Goal: Transaction & Acquisition: Download file/media

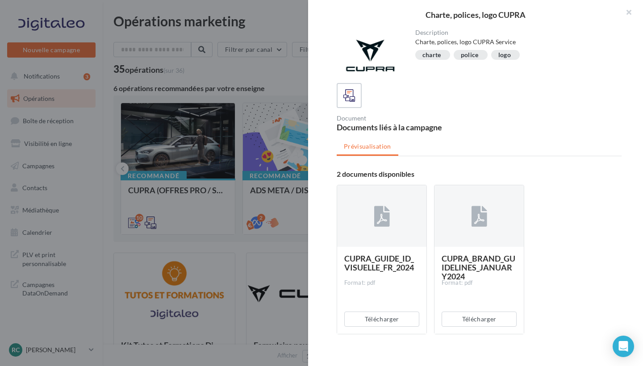
click at [631, 12] on button "button" at bounding box center [625, 13] width 36 height 27
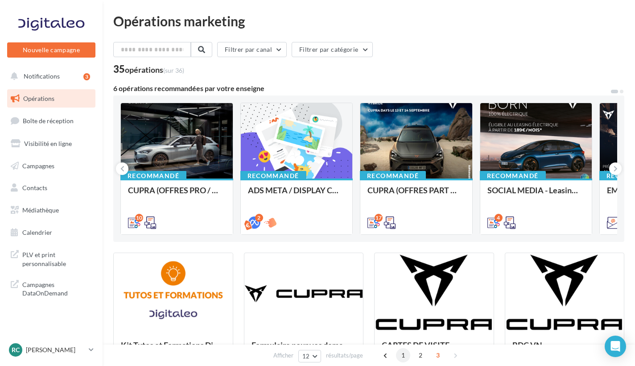
click at [402, 357] on span "1" at bounding box center [403, 355] width 14 height 14
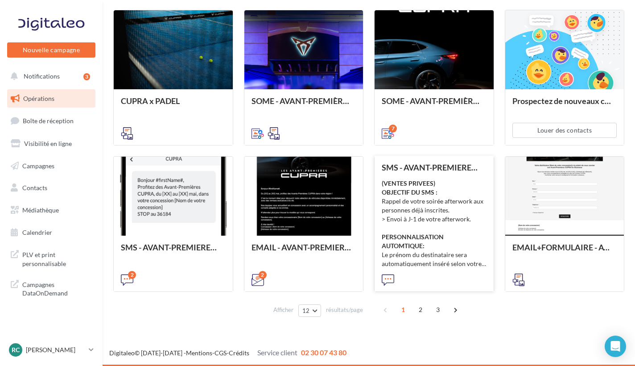
scroll to position [390, 0]
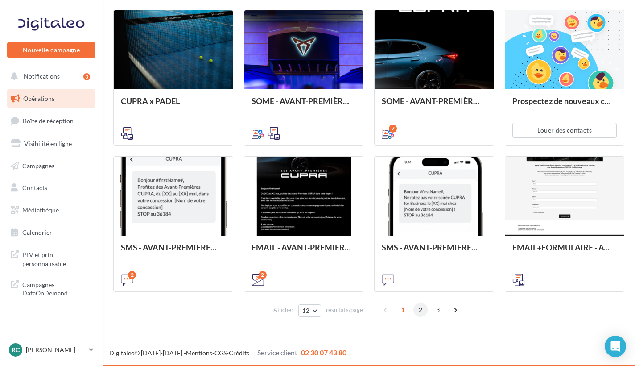
click at [423, 312] on span "2" at bounding box center [421, 310] width 14 height 14
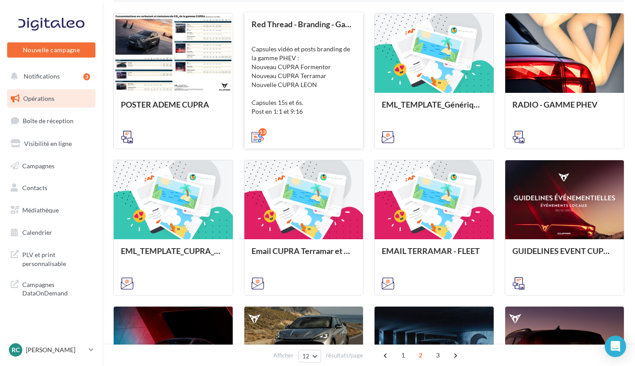
scroll to position [240, 0]
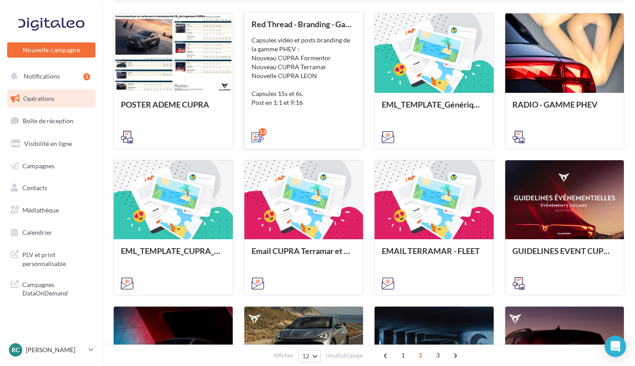
click at [293, 74] on div "Capsules vidéo et posts branding de la gamme PHEV : Nouveau CUPRA Formentor Nou…" at bounding box center [304, 71] width 105 height 71
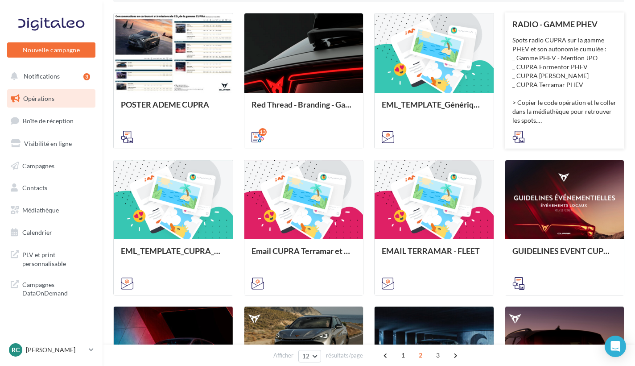
click at [566, 74] on div "Spots radio CUPRA sur la gamme PHEV et son autonomie cumulée : _ Gamme PHEV - M…" at bounding box center [565, 80] width 105 height 89
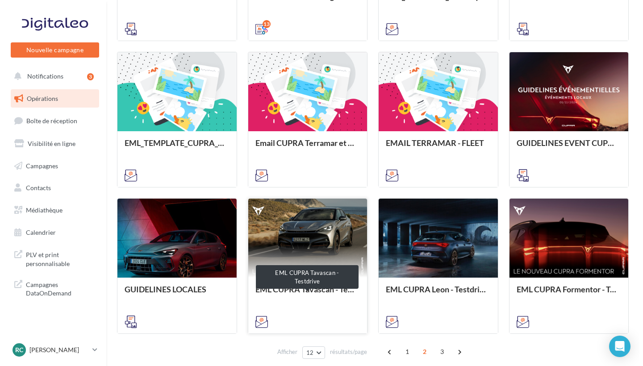
scroll to position [352, 0]
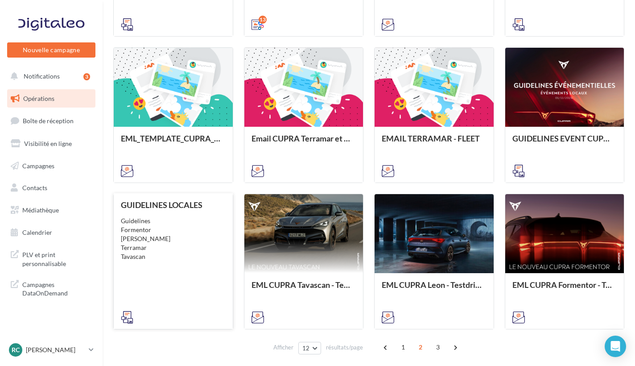
click at [191, 235] on div "Guidelines Formentor [PERSON_NAME]" at bounding box center [173, 238] width 105 height 45
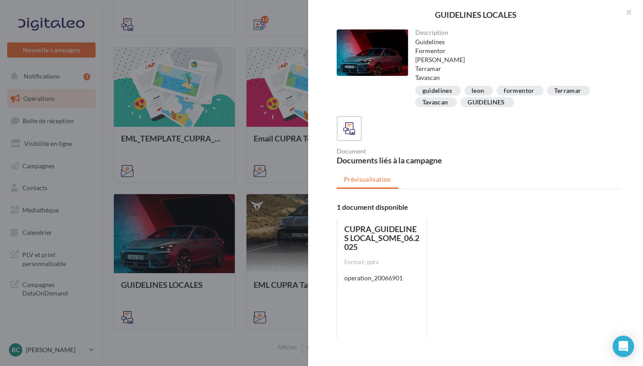
click at [367, 261] on div "Format: pptx" at bounding box center [381, 262] width 75 height 8
click at [378, 286] on div "CUPRA_GUIDELINES LOCAL_SOME_06.2025 Format: pptx operation_20066901" at bounding box center [381, 291] width 75 height 134
click at [378, 287] on div "CUPRA_GUIDELINES LOCAL_SOME_06.2025 Format: pptx operation_20066901" at bounding box center [381, 291] width 75 height 134
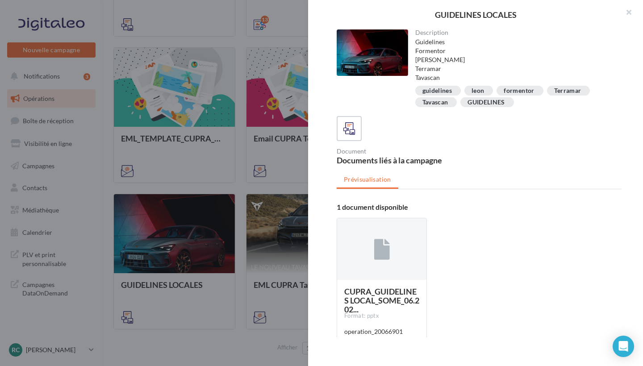
click at [441, 281] on div "CUPRA_GUIDELINES LOCAL_SOME_06.202... Format: pptx operation_20066901 Télécharg…" at bounding box center [482, 296] width 292 height 171
click at [345, 127] on icon at bounding box center [349, 128] width 13 height 13
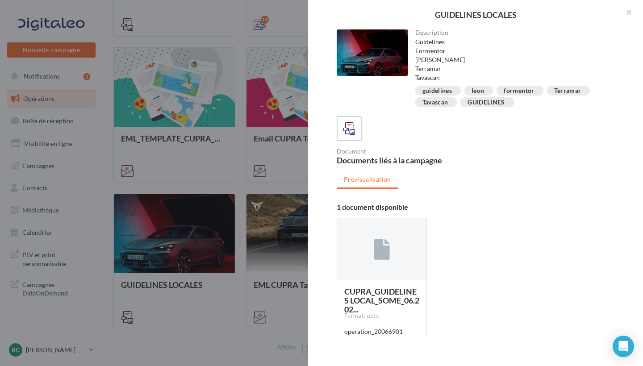
click at [476, 278] on div "CUPRA_GUIDELINES LOCAL_SOME_06.202... Format: pptx operation_20066901 Télécharg…" at bounding box center [482, 296] width 292 height 171
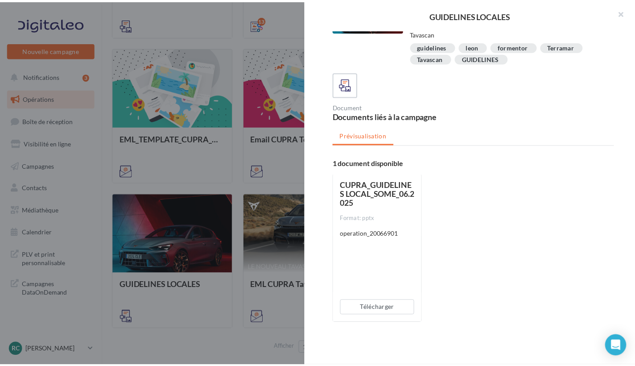
scroll to position [44, 0]
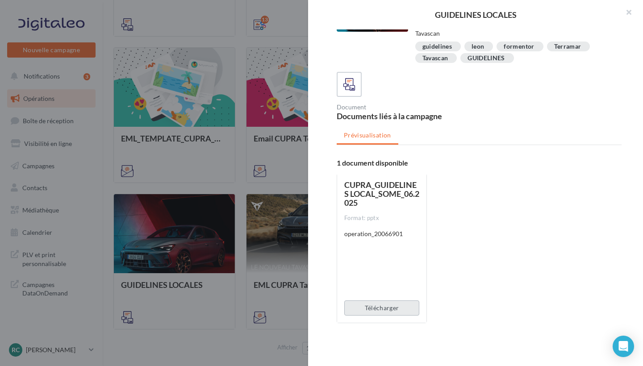
click at [372, 311] on button "Télécharger" at bounding box center [381, 307] width 75 height 15
click at [371, 311] on button "Télécharger" at bounding box center [381, 307] width 75 height 15
click at [371, 311] on div "Télécharger" at bounding box center [381, 307] width 89 height 29
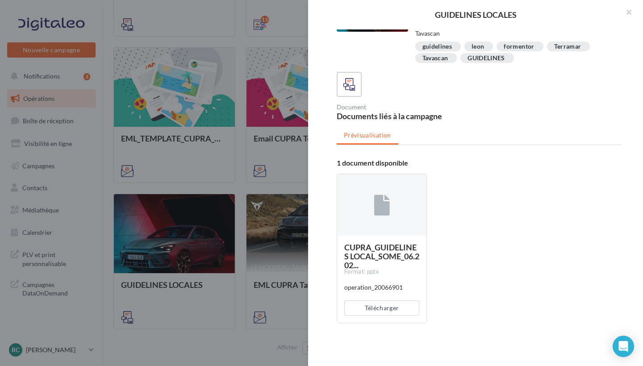
click at [477, 288] on div "CUPRA_GUIDELINES LOCAL_SOME_06.202... Format: pptx operation_20066901 Télécharg…" at bounding box center [482, 251] width 292 height 171
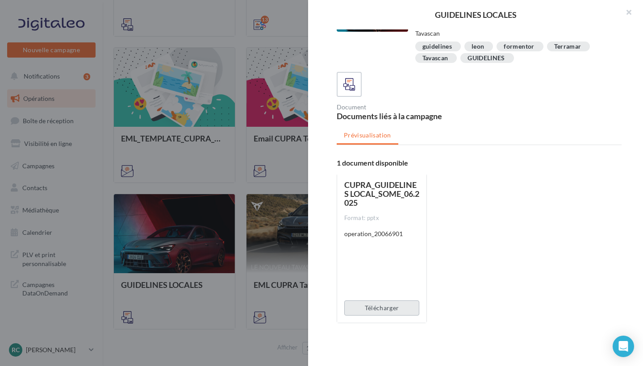
click at [387, 303] on button "Télécharger" at bounding box center [381, 307] width 75 height 15
click at [365, 307] on button "Télécharger" at bounding box center [381, 307] width 75 height 15
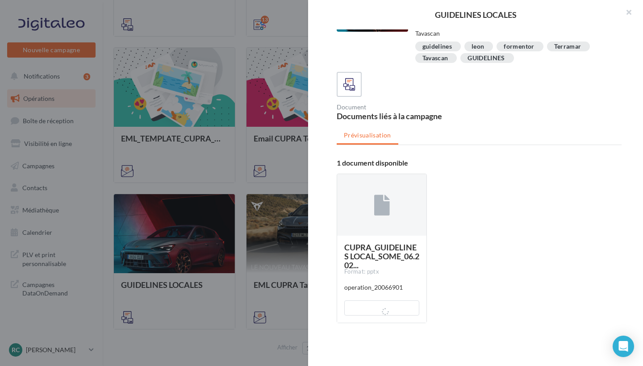
click at [169, 208] on div at bounding box center [321, 183] width 643 height 366
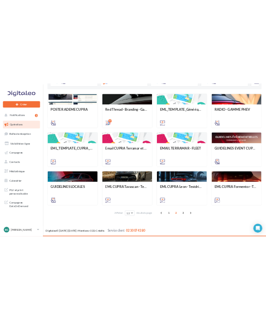
scroll to position [237, 0]
